Goal: Information Seeking & Learning: Learn about a topic

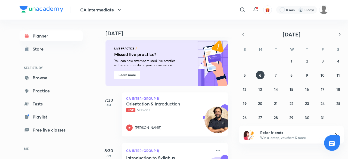
scroll to position [46, 0]
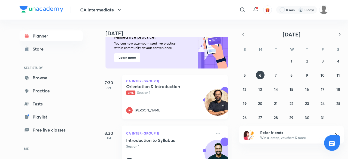
click at [130, 110] on icon at bounding box center [129, 110] width 2 height 2
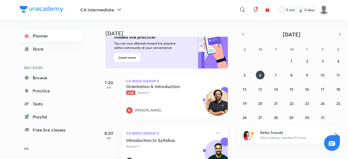
click at [130, 110] on icon at bounding box center [129, 110] width 2 height 2
click at [131, 110] on icon at bounding box center [129, 110] width 7 height 7
click at [128, 110] on icon at bounding box center [129, 110] width 7 height 7
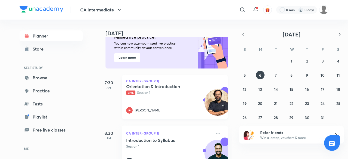
click at [128, 110] on icon at bounding box center [129, 110] width 7 height 7
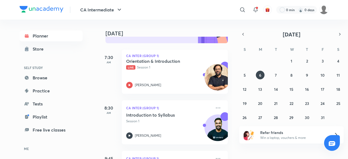
scroll to position [71, 5]
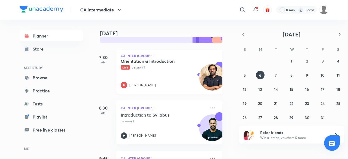
click at [123, 82] on icon at bounding box center [124, 85] width 7 height 7
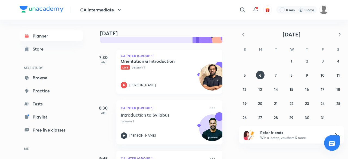
click at [123, 82] on icon at bounding box center [124, 85] width 7 height 7
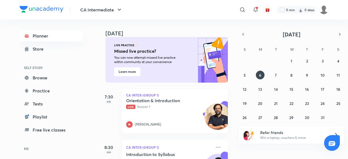
scroll to position [32, 0]
click at [127, 123] on icon at bounding box center [129, 124] width 7 height 7
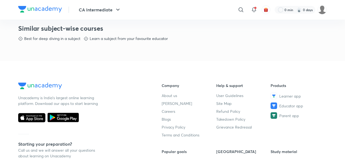
scroll to position [282, 0]
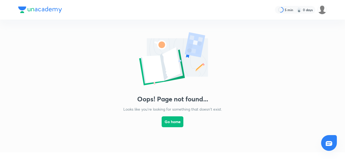
click at [176, 128] on link "Go home" at bounding box center [173, 126] width 22 height 29
click at [167, 125] on button "Go home" at bounding box center [173, 121] width 22 height 11
click at [174, 122] on button "Go home" at bounding box center [173, 121] width 22 height 11
click at [319, 8] on img at bounding box center [321, 9] width 9 height 9
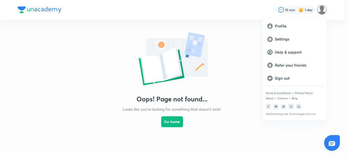
click at [49, 11] on div at bounding box center [174, 79] width 348 height 159
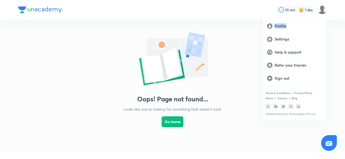
click at [49, 11] on div "Profile Settings Help & support Refer your friends Sign out Terms & Conditions …" at bounding box center [172, 79] width 345 height 159
click at [49, 11] on img at bounding box center [40, 10] width 44 height 7
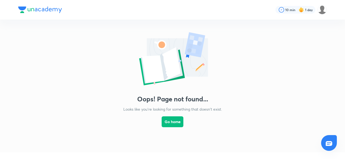
click at [49, 11] on img at bounding box center [40, 10] width 44 height 7
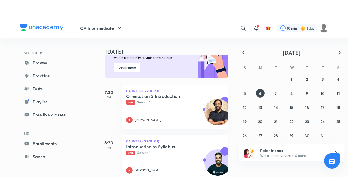
scroll to position [94, 0]
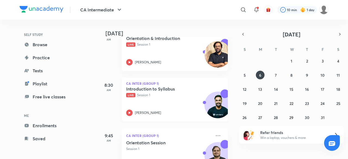
click at [151, 103] on div "Introduction to Syllabus Live Session 1 [PERSON_NAME]" at bounding box center [168, 101] width 85 height 30
